Goal: Navigation & Orientation: Understand site structure

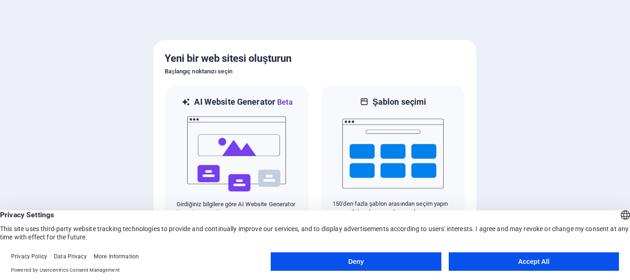
click at [488, 268] on button "Accept All" at bounding box center [534, 261] width 170 height 18
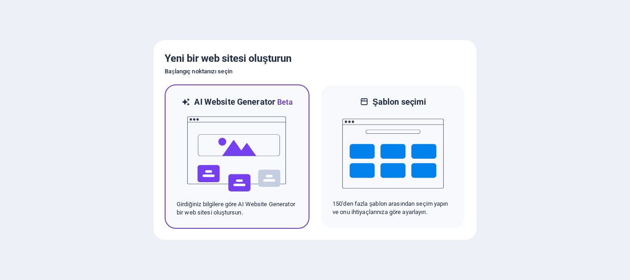
click at [221, 137] on img at bounding box center [236, 154] width 101 height 92
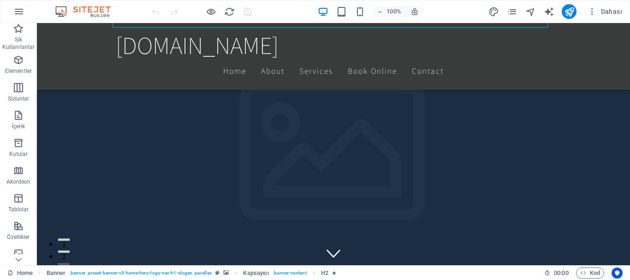
scroll to position [827, 0]
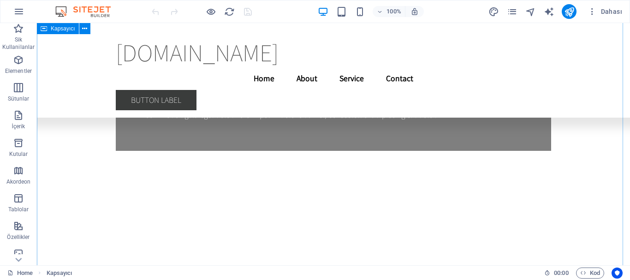
scroll to position [12926, 0]
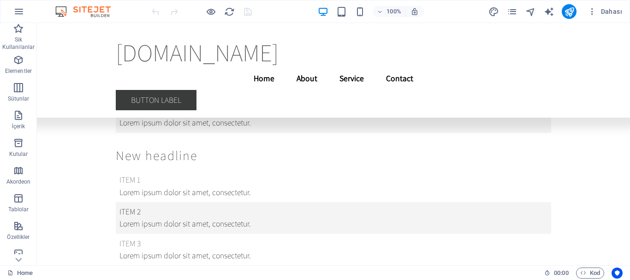
drag, startPoint x: 625, startPoint y: 178, endPoint x: 651, endPoint y: 38, distance: 141.6
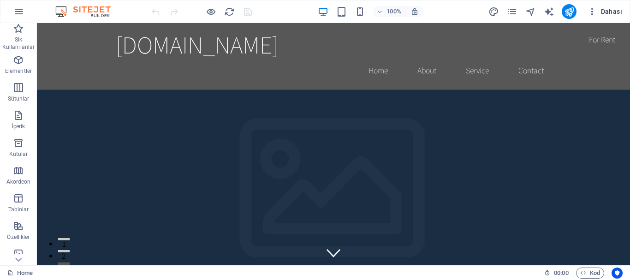
scroll to position [0, 0]
click at [20, 262] on icon at bounding box center [18, 259] width 13 height 13
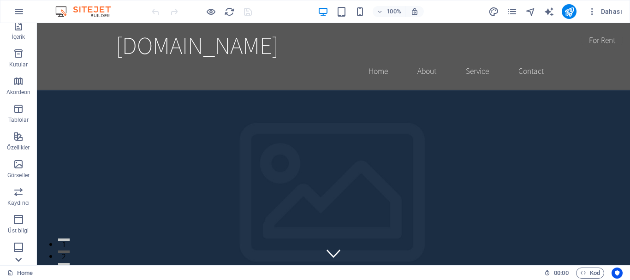
scroll to position [173, 0]
click at [16, 29] on icon at bounding box center [18, 28] width 13 height 13
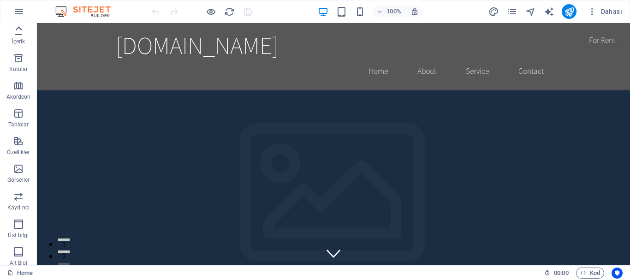
click at [16, 29] on icon at bounding box center [18, 28] width 13 height 13
click at [16, 29] on div "Sik Kullanilanlar Elementler Sütunlar İçerik Kutular Akordeon Tablolar Özellikl…" at bounding box center [18, 144] width 37 height 242
click at [16, 29] on icon "button" at bounding box center [18, 28] width 11 height 11
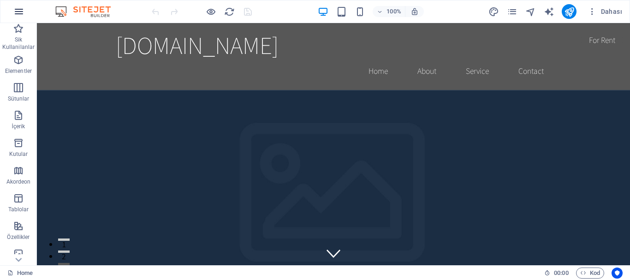
drag, startPoint x: 16, startPoint y: 29, endPoint x: 20, endPoint y: 10, distance: 19.4
click at [16, 29] on icon "button" at bounding box center [18, 28] width 11 height 11
click at [20, 10] on icon "button" at bounding box center [18, 11] width 11 height 11
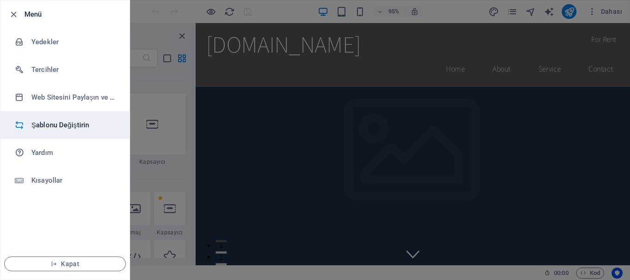
click at [51, 129] on h6 "Şablonu Değiştirin" at bounding box center [73, 124] width 85 height 11
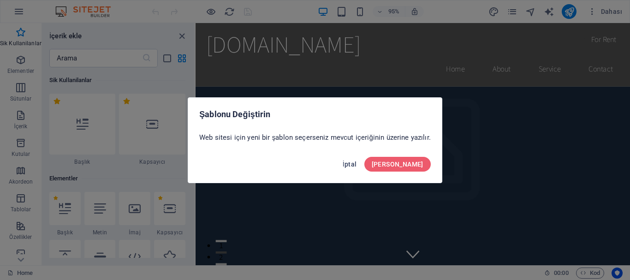
click at [357, 161] on span "İptal" at bounding box center [350, 164] width 14 height 7
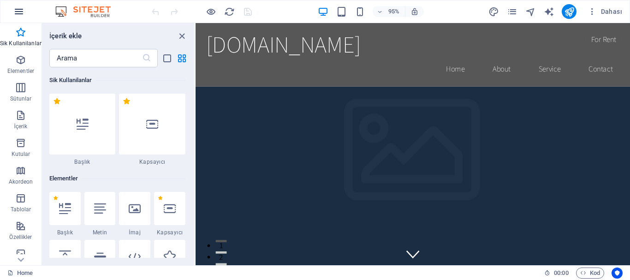
click at [19, 10] on icon "button" at bounding box center [18, 11] width 11 height 11
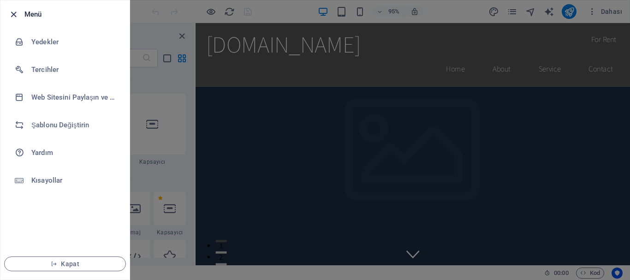
click at [16, 10] on icon "button" at bounding box center [13, 14] width 11 height 11
